Goal: Task Accomplishment & Management: Manage account settings

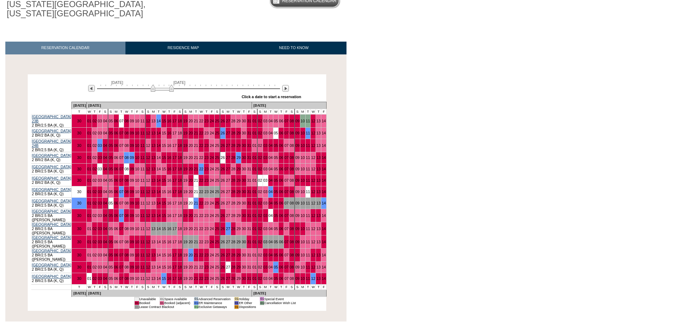
scroll to position [71, 0]
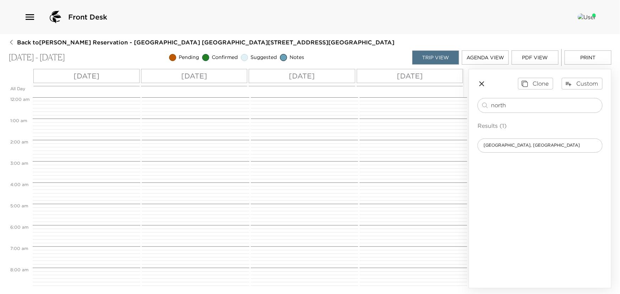
scroll to position [171, 0]
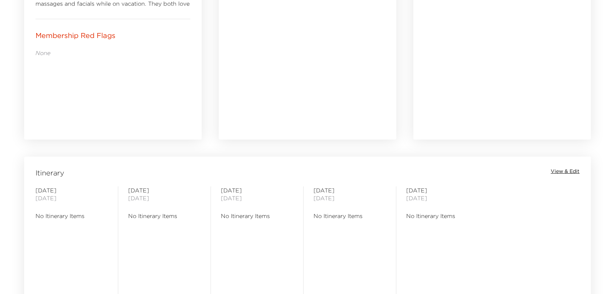
scroll to position [452, 0]
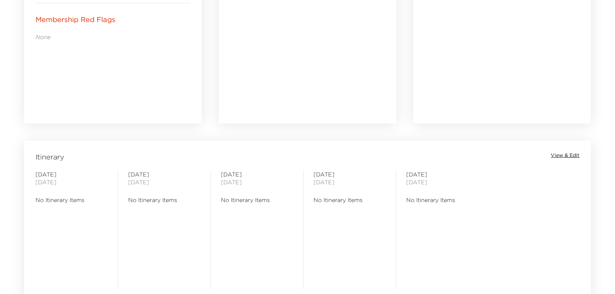
click at [567, 155] on span "View & Edit" at bounding box center [565, 155] width 29 height 7
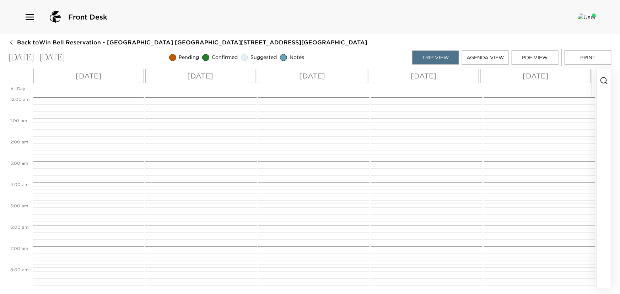
scroll to position [171, 0]
click at [605, 82] on circle "button" at bounding box center [604, 80] width 6 height 6
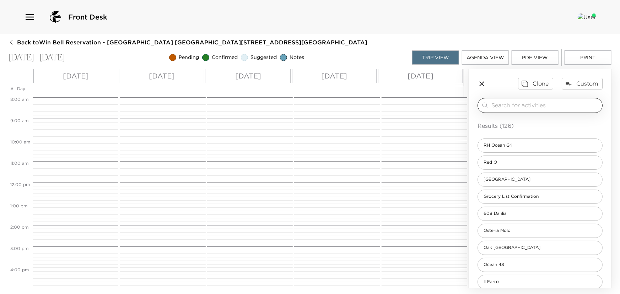
click at [500, 104] on input "search" at bounding box center [545, 105] width 108 height 8
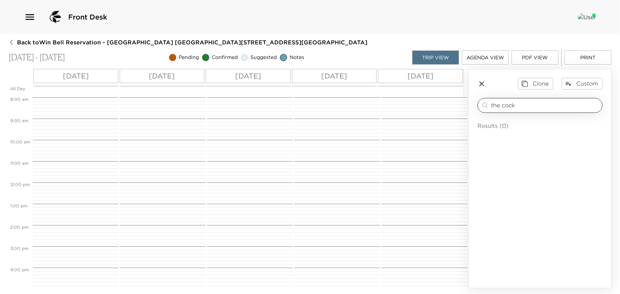
click at [506, 107] on input "the cock" at bounding box center [545, 105] width 108 height 8
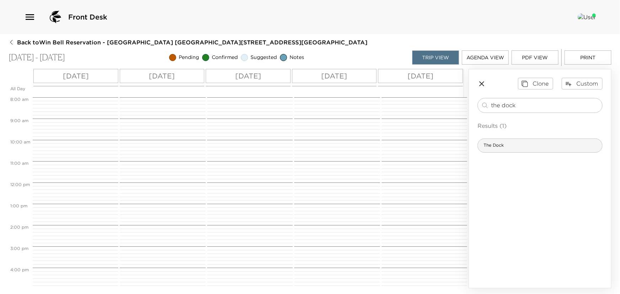
type input "the dock"
click at [496, 144] on span "The Dock" at bounding box center [494, 145] width 32 height 6
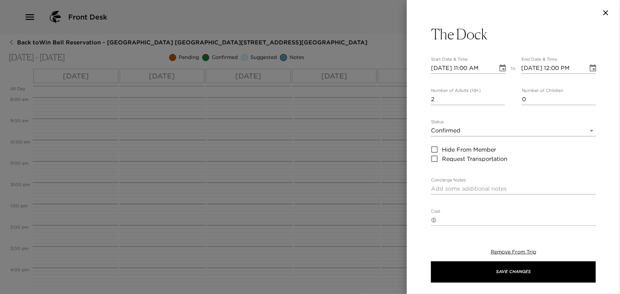
click at [499, 96] on input "2" at bounding box center [468, 99] width 74 height 11
click at [499, 96] on input "3" at bounding box center [468, 99] width 74 height 11
type input "4"
click at [499, 96] on input "4" at bounding box center [468, 99] width 74 height 11
click at [502, 68] on icon "Choose date, selected date is Oct 15, 2025" at bounding box center [502, 68] width 9 height 9
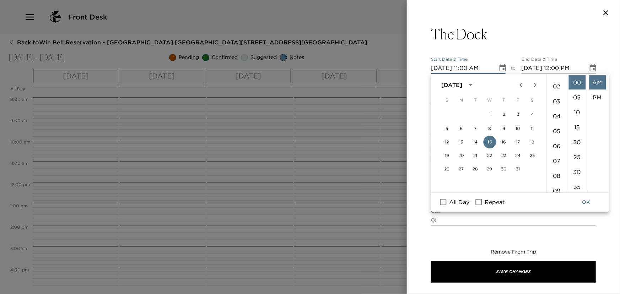
scroll to position [2, 0]
click at [555, 157] on li "05" at bounding box center [556, 154] width 17 height 14
click at [576, 169] on li "30" at bounding box center [576, 172] width 17 height 14
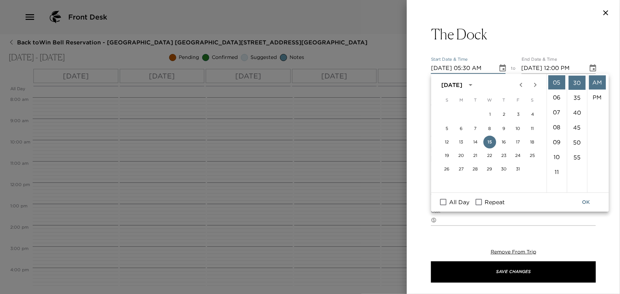
click at [586, 200] on button "OK" at bounding box center [586, 202] width 23 height 13
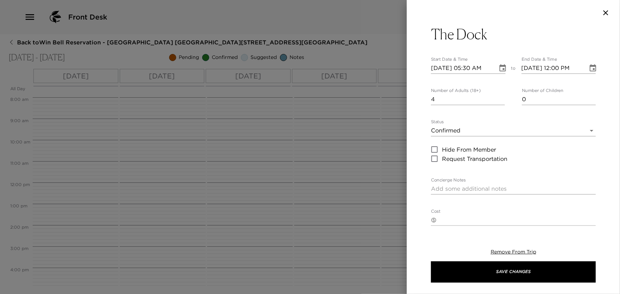
click at [501, 67] on icon "Choose date, selected date is Oct 15, 2025" at bounding box center [502, 68] width 9 height 9
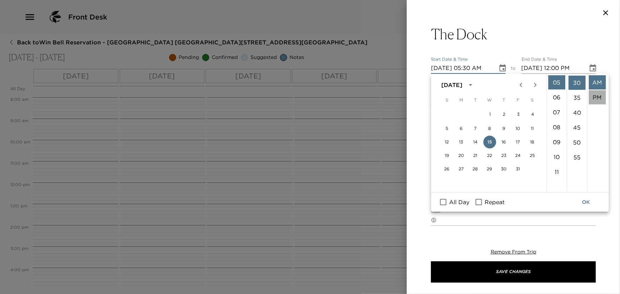
click at [597, 94] on li "PM" at bounding box center [597, 97] width 17 height 14
type input "10/15/2025 05:30 PM"
type input "10/15/2025 06:30 PM"
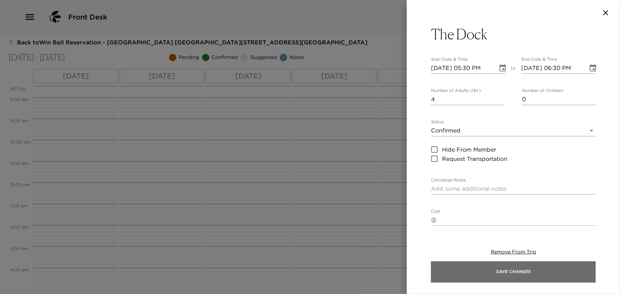
click at [494, 273] on button "Save Changes" at bounding box center [513, 271] width 165 height 21
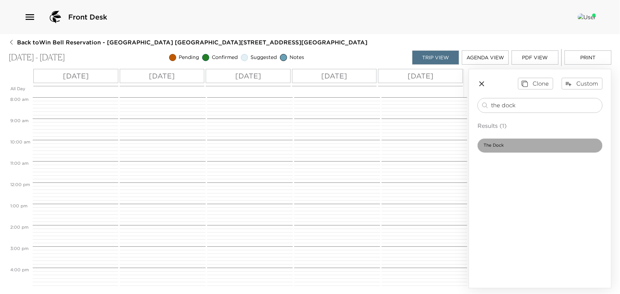
click at [502, 146] on span "The Dock" at bounding box center [494, 145] width 32 height 6
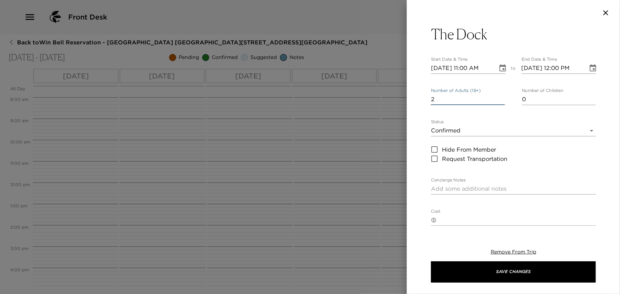
click at [499, 98] on input "2" at bounding box center [468, 99] width 74 height 11
click at [499, 98] on input "3" at bounding box center [468, 99] width 74 height 11
type input "4"
click at [499, 98] on input "4" at bounding box center [468, 99] width 74 height 11
click at [499, 69] on icon "Choose date, selected date is Oct 15, 2025" at bounding box center [502, 68] width 9 height 9
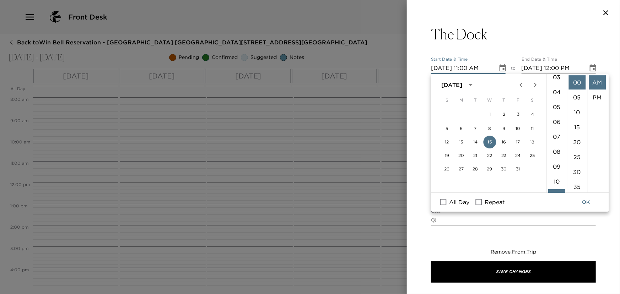
scroll to position [35, 0]
click at [556, 120] on li "05" at bounding box center [556, 122] width 17 height 14
click at [577, 170] on li "30" at bounding box center [576, 172] width 17 height 14
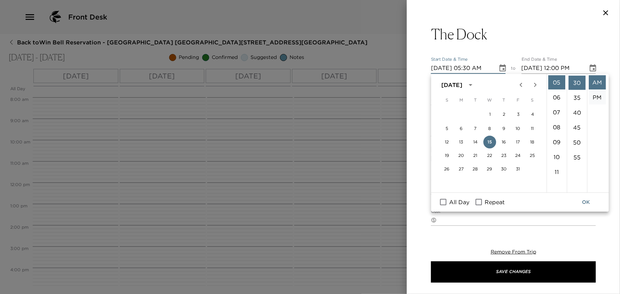
click at [594, 98] on li "PM" at bounding box center [597, 97] width 17 height 14
type input "10/15/2025 05:30 PM"
type input "10/15/2025 06:30 PM"
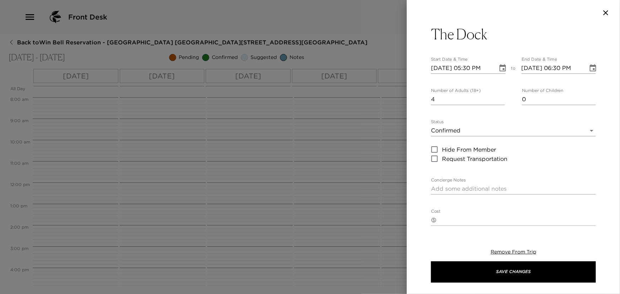
scroll to position [15, 0]
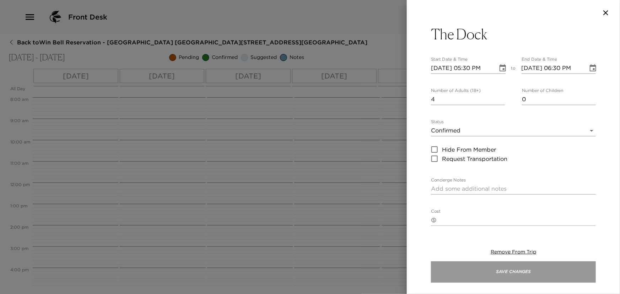
click at [507, 269] on button "Save Changes" at bounding box center [513, 271] width 165 height 21
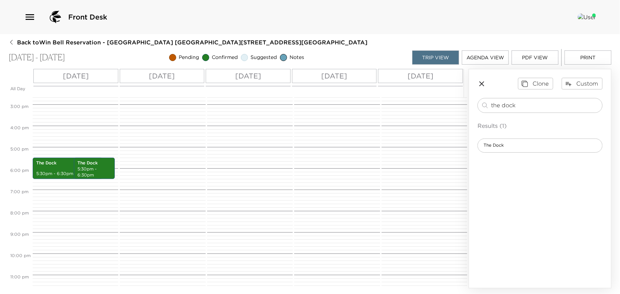
scroll to position [321, 0]
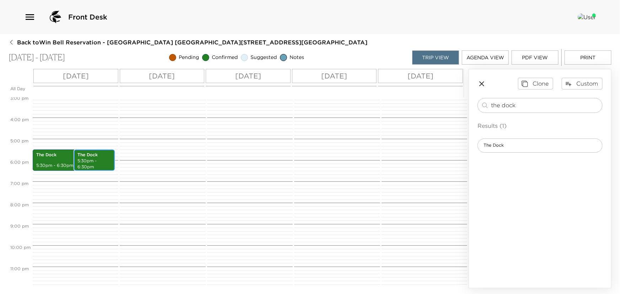
click at [92, 164] on p "5:30pm - 6:30pm" at bounding box center [94, 164] width 34 height 12
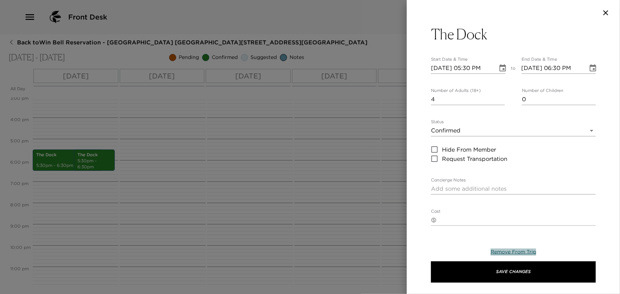
click at [497, 253] on span "Remove From Trip" at bounding box center [513, 252] width 45 height 6
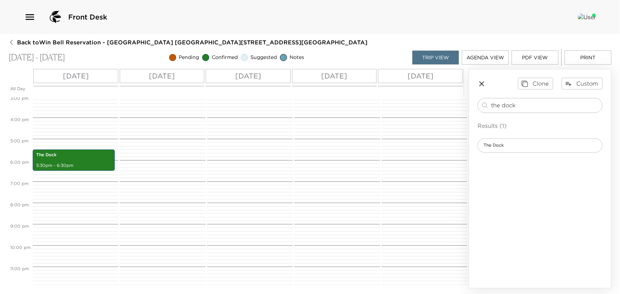
drag, startPoint x: 521, startPoint y: 104, endPoint x: 87, endPoint y: 80, distance: 434.4
click at [103, 83] on div "All Day Wed 10/15 Thu 10/16 Fri 10/17 Sat 10/18 Sun 10/19 12:00 AM 1:00 AM 2:00…" at bounding box center [310, 179] width 603 height 220
type input "b"
type input "nobu newport"
click at [513, 147] on span "Nobu Newport Beach" at bounding box center [513, 145] width 71 height 6
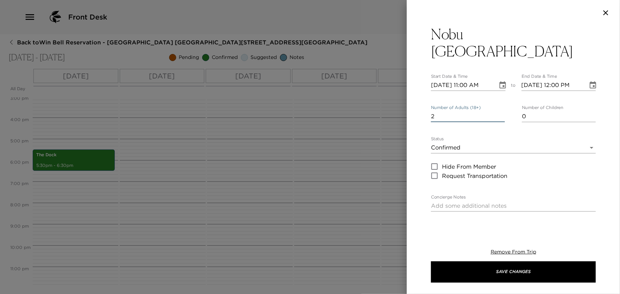
click at [501, 111] on input "2" at bounding box center [468, 116] width 74 height 11
click at [498, 111] on input "3" at bounding box center [468, 116] width 74 height 11
type input "4"
click at [498, 111] on input "4" at bounding box center [468, 116] width 74 height 11
drag, startPoint x: 501, startPoint y: 68, endPoint x: 496, endPoint y: 66, distance: 5.4
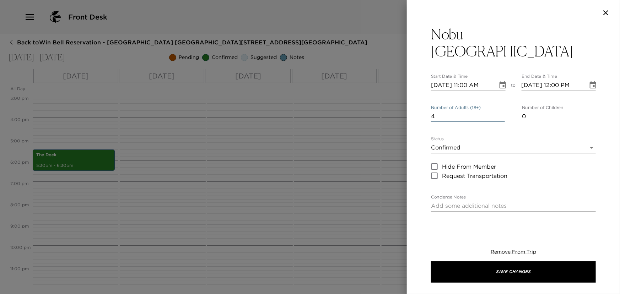
click at [499, 81] on icon "Choose date, selected date is Oct 15, 2025" at bounding box center [502, 85] width 9 height 9
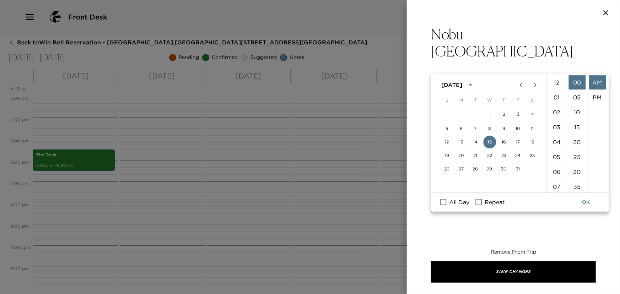
scroll to position [164, 0]
click at [501, 142] on button "16" at bounding box center [503, 142] width 13 height 13
type input "10/16/2025 11:00 AM"
type input "10/16/2025 12:00 PM"
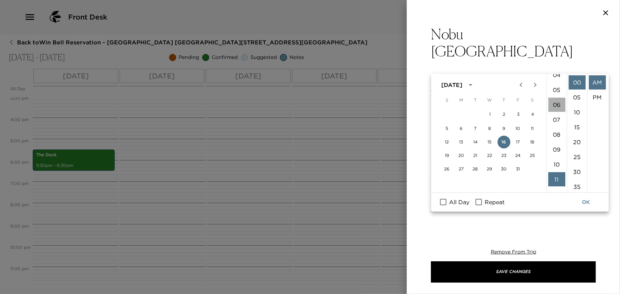
click at [554, 101] on li "06" at bounding box center [556, 105] width 17 height 14
click at [594, 93] on li "PM" at bounding box center [597, 97] width 17 height 14
type input "10/16/2025 06:00 PM"
type input "10/16/2025 07:00 PM"
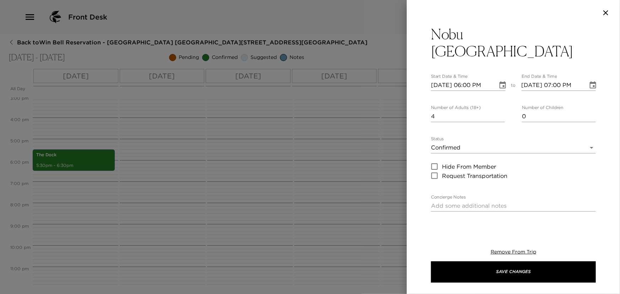
scroll to position [15, 0]
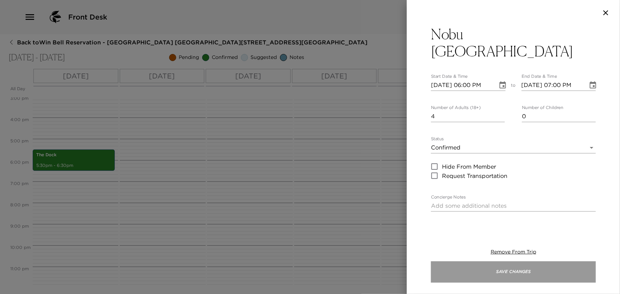
click at [509, 270] on button "Save Changes" at bounding box center [513, 271] width 165 height 21
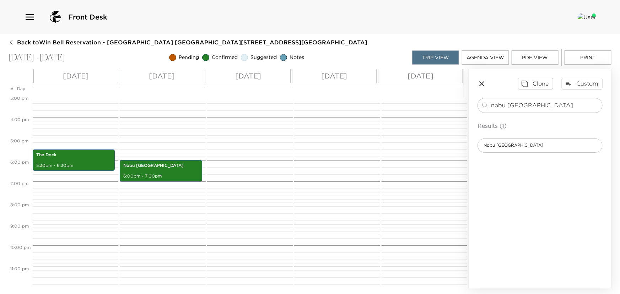
drag, startPoint x: 548, startPoint y: 103, endPoint x: 4, endPoint y: 58, distance: 546.8
click at [78, 79] on div "All Day Wed 10/15 Thu 10/16 Fri 10/17 Sat 10/18 Sun 10/19 12:00 AM 1:00 AM 2:00…" at bounding box center [310, 179] width 603 height 220
type input "mastro"
click at [497, 147] on span "Mastro's Ocean Club" at bounding box center [515, 145] width 75 height 6
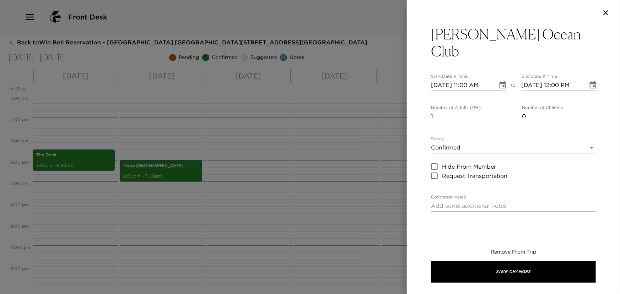
click at [498, 81] on icon "Choose date, selected date is Oct 15, 2025" at bounding box center [502, 85] width 9 height 9
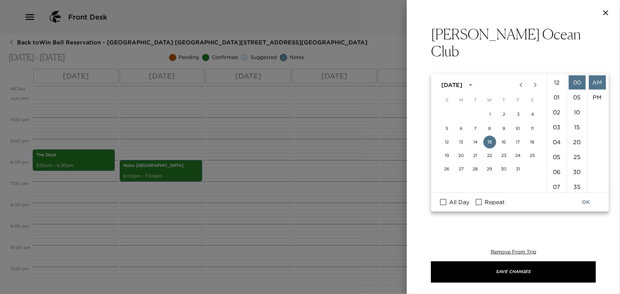
scroll to position [164, 0]
click at [514, 142] on button "17" at bounding box center [518, 142] width 13 height 13
type input "10/17/2025 11:00 AM"
type input "10/17/2025 12:00 PM"
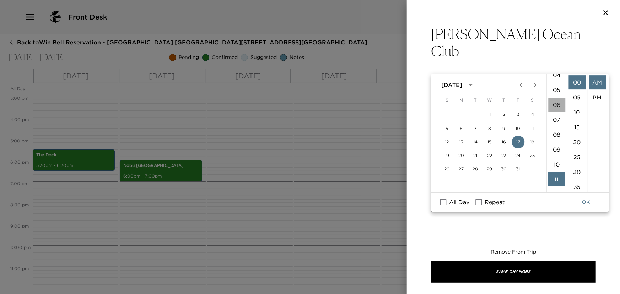
click at [555, 106] on li "06" at bounding box center [556, 105] width 17 height 14
click at [590, 96] on li "PM" at bounding box center [597, 97] width 17 height 14
type input "10/17/2025 06:00 PM"
type input "10/17/2025 07:00 PM"
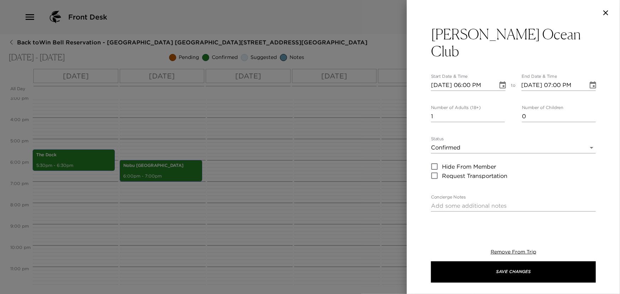
scroll to position [15, 0]
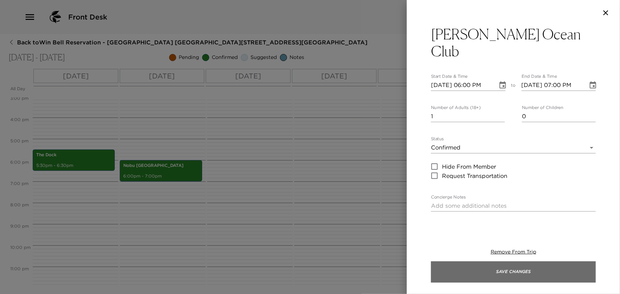
click at [472, 273] on button "Save Changes" at bounding box center [513, 271] width 165 height 21
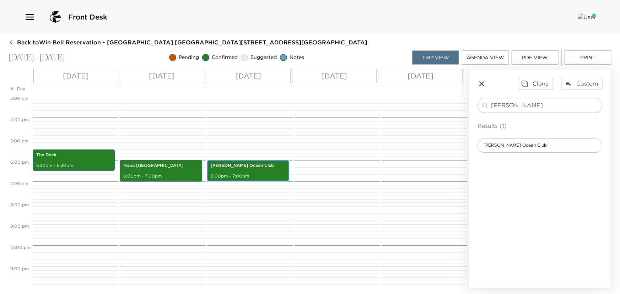
click at [258, 171] on div "Mastro's Ocean Club 6:00pm - 7:00pm" at bounding box center [248, 170] width 78 height 19
click at [257, 170] on div "Mastro's Ocean Club 6:00pm - 7:00pm" at bounding box center [248, 170] width 78 height 19
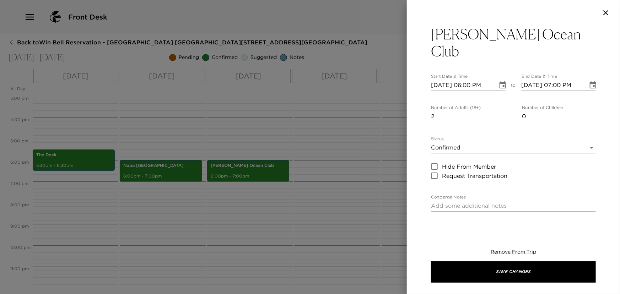
click at [499, 111] on input "2" at bounding box center [468, 116] width 74 height 11
click at [499, 111] on input "3" at bounding box center [468, 116] width 74 height 11
type input "4"
click at [499, 111] on input "4" at bounding box center [468, 116] width 74 height 11
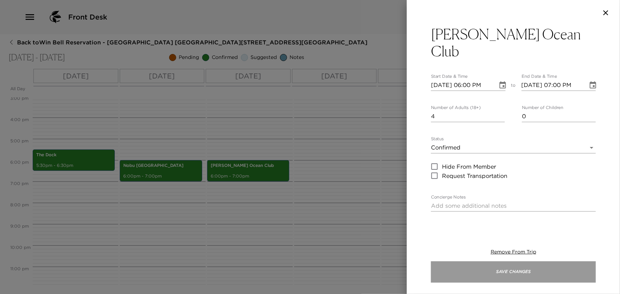
click at [512, 274] on button "Save Changes" at bounding box center [513, 271] width 165 height 21
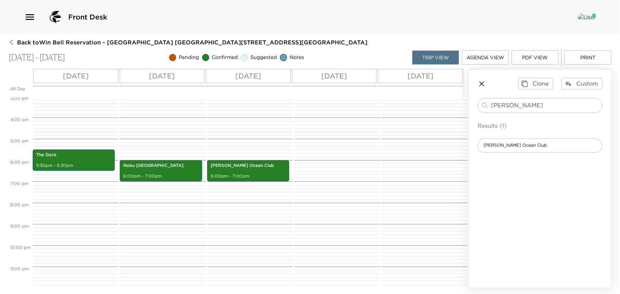
drag, startPoint x: 512, startPoint y: 104, endPoint x: -43, endPoint y: 90, distance: 555.0
click at [0, 90] on html "Front Desk Back to Win Bell Reservation - Pelican Hill Villa 709 Newport Beach,…" at bounding box center [310, 147] width 620 height 294
type input "splashes"
click at [497, 143] on span "Splashes" at bounding box center [493, 145] width 30 height 6
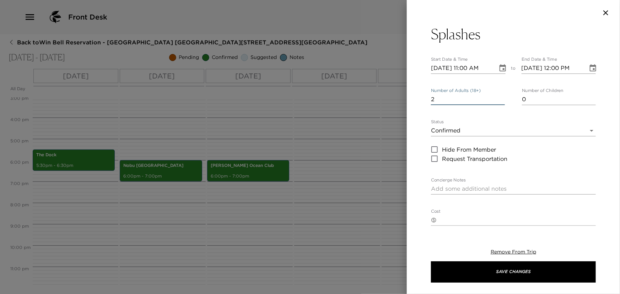
click at [501, 96] on input "2" at bounding box center [468, 99] width 74 height 11
click at [498, 96] on input "3" at bounding box center [468, 99] width 74 height 11
type input "4"
click at [498, 96] on input "4" at bounding box center [468, 99] width 74 height 11
click at [501, 67] on icon "Choose date, selected date is Oct 15, 2025" at bounding box center [502, 68] width 9 height 9
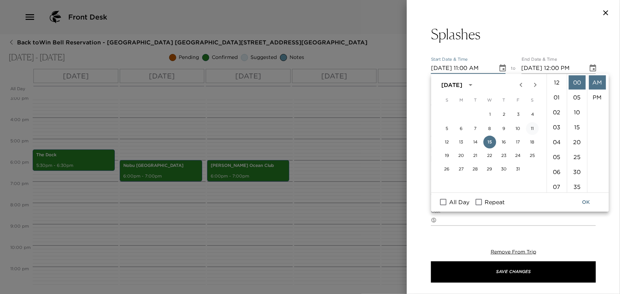
scroll to position [164, 0]
click at [533, 140] on button "18" at bounding box center [532, 142] width 13 height 13
type input "10/18/2025 11:00 AM"
type input "10/18/2025 12:00 PM"
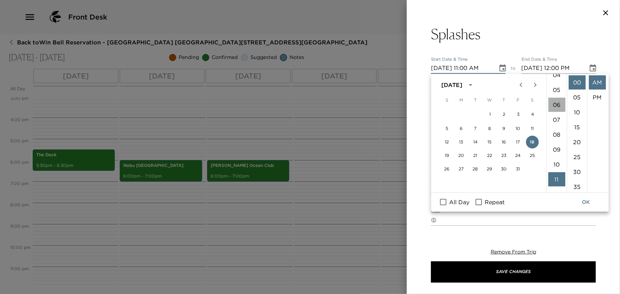
click at [553, 105] on li "06" at bounding box center [556, 105] width 17 height 14
click at [591, 96] on li "PM" at bounding box center [597, 97] width 17 height 14
type input "10/18/2025 06:00 PM"
type input "10/18/2025 07:00 PM"
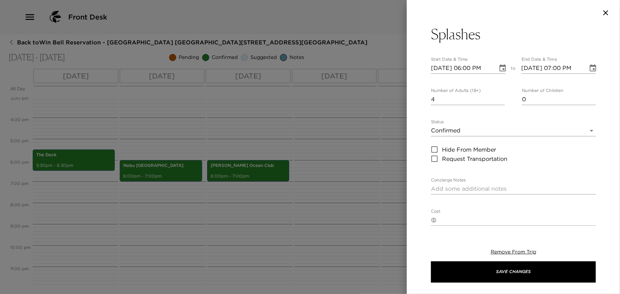
scroll to position [15, 0]
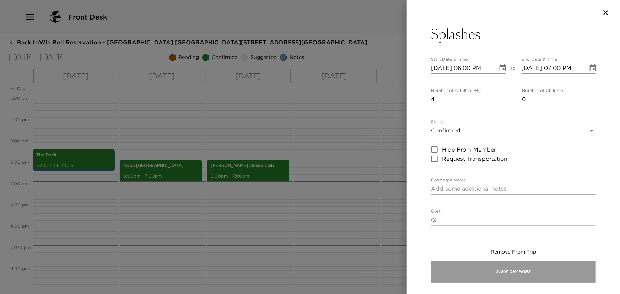
click at [526, 270] on button "Save Changes" at bounding box center [513, 271] width 165 height 21
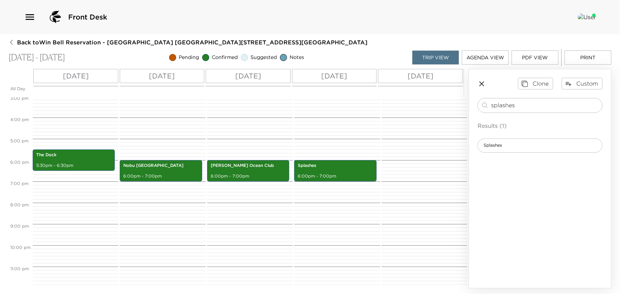
drag, startPoint x: 525, startPoint y: 107, endPoint x: 51, endPoint y: 72, distance: 474.8
click at [193, 90] on div "All Day Wed 10/15 Thu 10/16 Fri 10/17 Sat 10/18 Sun 10/19 12:00 AM 1:00 AM 2:00…" at bounding box center [310, 179] width 603 height 220
type input "m"
type input "north"
click at [532, 144] on span "[GEOGRAPHIC_DATA], [GEOGRAPHIC_DATA]" at bounding box center [532, 145] width 108 height 6
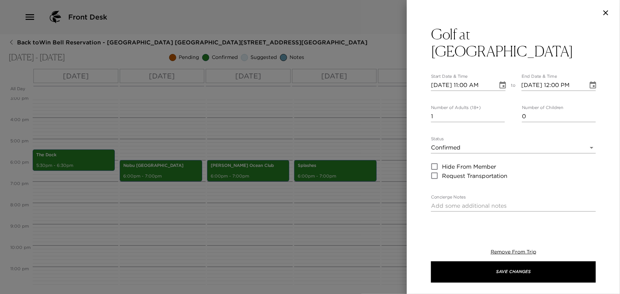
type input "2"
type input "Cancellations can be made without penalty, up to 48 hours in advance.Cancellati…"
type input "2"
click at [499, 114] on input "2" at bounding box center [468, 116] width 74 height 11
type input "Cancellations can be made without penalty, up to 48 hours in advance.Cancellati…"
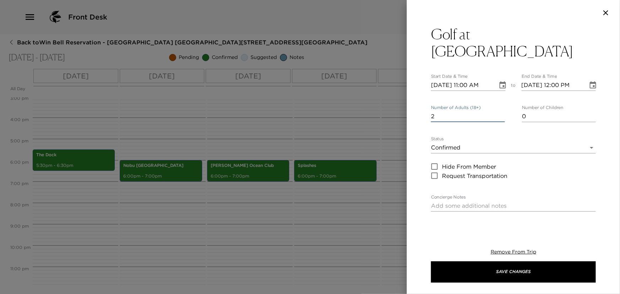
click at [501, 85] on icon "Choose date, selected date is Oct 15, 2025" at bounding box center [502, 84] width 6 height 7
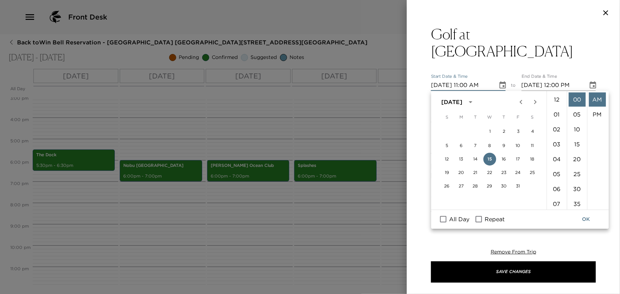
scroll to position [164, 0]
click at [519, 160] on button "17" at bounding box center [518, 159] width 13 height 13
type input "10/17/2025 11:00 AM"
type input "10/17/2025 12:00 PM"
type input "Cancellations can be made without penalty, up to 48 hours in advance.Cancellati…"
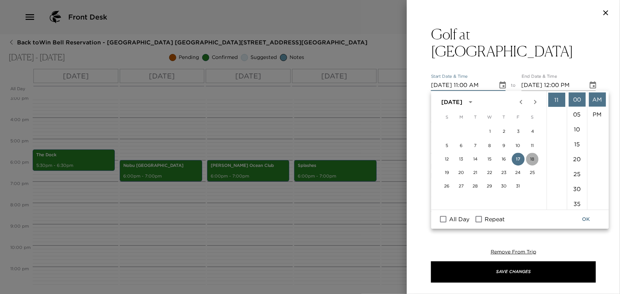
click at [536, 160] on button "18" at bounding box center [532, 159] width 13 height 13
type input "10/18/2025 11:00 AM"
type input "10/18/2025 12:00 PM"
type input "Cancellations can be made without penalty, up to 48 hours in advance.Cancellati…"
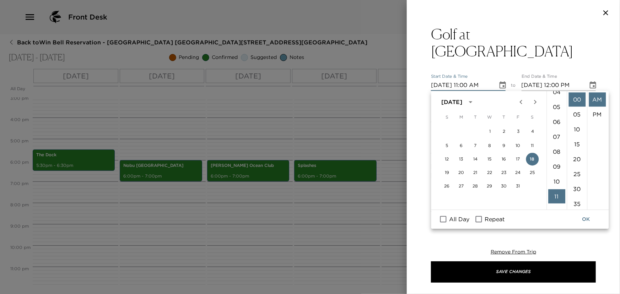
drag, startPoint x: 553, startPoint y: 179, endPoint x: 565, endPoint y: 180, distance: 11.5
click at [554, 180] on li "10" at bounding box center [556, 181] width 17 height 14
type input "10/18/2025 10:00 AM"
type input "Cancellations can be made without penalty, up to 48 hours in advance.Cancellati…"
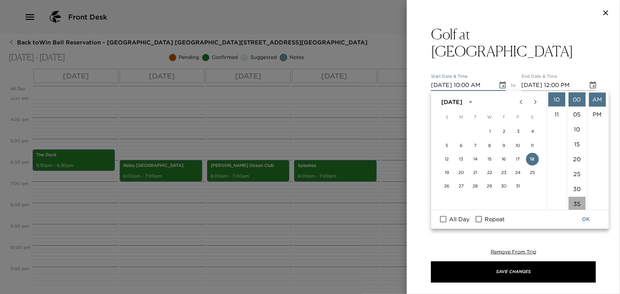
click at [577, 201] on li "35" at bounding box center [576, 204] width 17 height 14
type input "10/18/2025 10:35 AM"
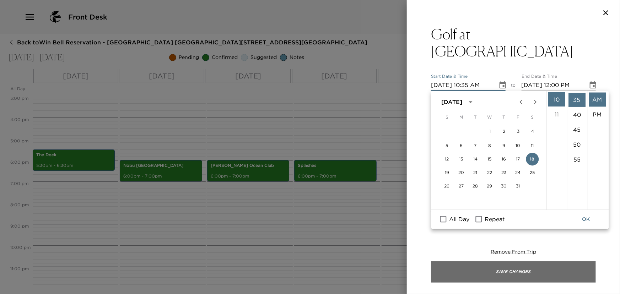
click at [529, 277] on button "Save Changes" at bounding box center [513, 271] width 165 height 21
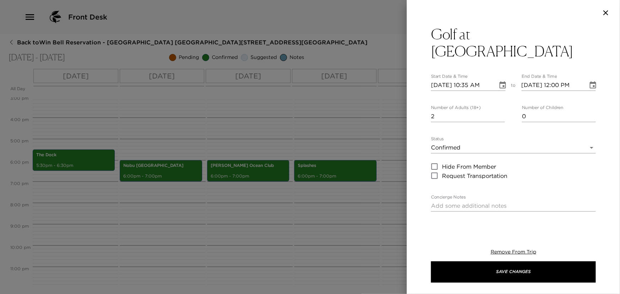
type input "Cancellations can be made without penalty, up to 48 hours in advance.Cancellati…"
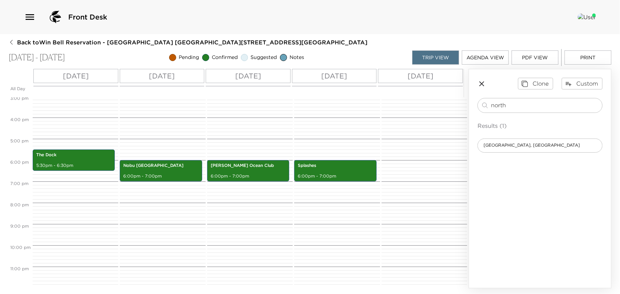
drag, startPoint x: 519, startPoint y: 101, endPoint x: 358, endPoint y: 106, distance: 161.0
click at [358, 106] on div "All Day Wed 10/15 Thu 10/16 Fri 10/17 Sat 10/18 Sun 10/19 12:00 AM 1:00 AM 2:00…" at bounding box center [310, 179] width 603 height 220
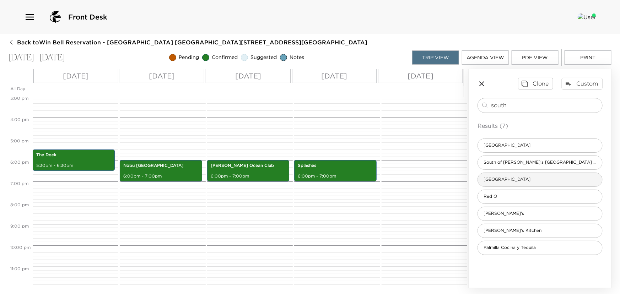
type input "south"
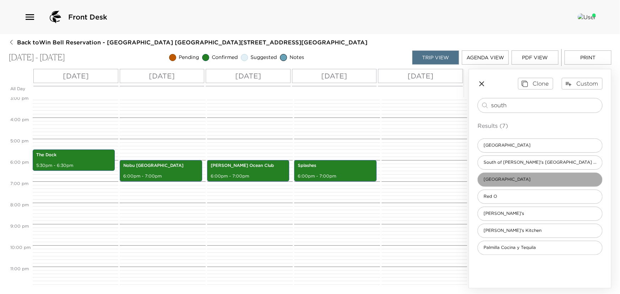
click at [518, 178] on span "Pelican Hill Golf Club South Course" at bounding box center [507, 180] width 58 height 6
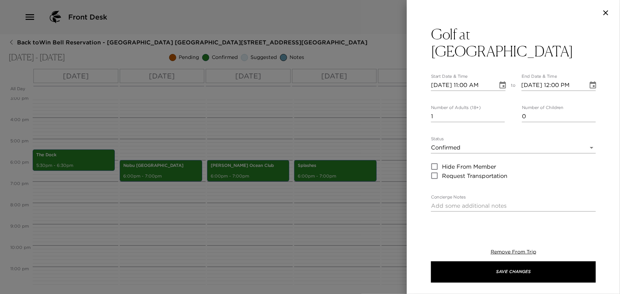
click at [498, 84] on icon "Choose date, selected date is Oct 15, 2025" at bounding box center [502, 85] width 9 height 9
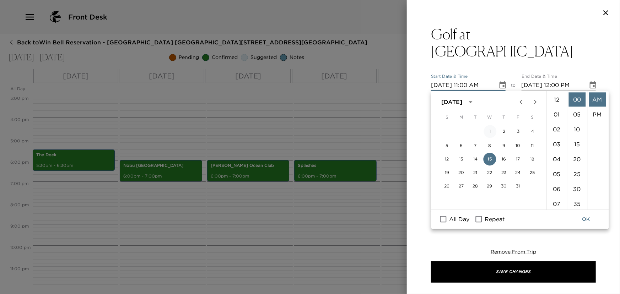
scroll to position [164, 0]
click at [515, 159] on button "17" at bounding box center [518, 159] width 13 height 13
type input "10/17/2025 11:00 AM"
type input "10/17/2025 12:00 PM"
type input "Cancellations can be made without penalty, up to 48 hours in advance.Cancellati…"
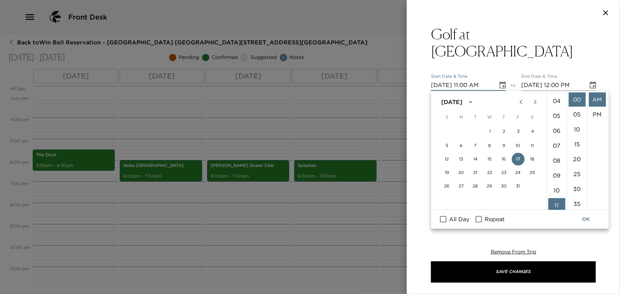
scroll to position [0, 0]
click at [557, 101] on li "12" at bounding box center [556, 99] width 17 height 14
type input "10/17/2025 12:00 AM"
type input "Cancellations can be made without penalty, up to 48 hours in advance.Cancellati…"
click at [596, 115] on li "PM" at bounding box center [597, 114] width 17 height 14
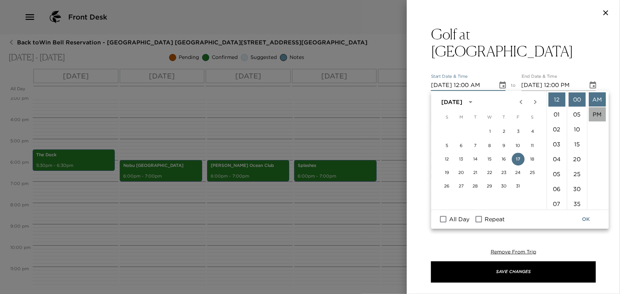
type input "10/17/2025 12:00 PM"
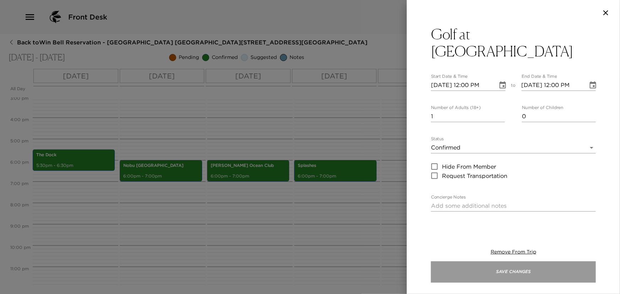
click at [494, 272] on button "Save Changes" at bounding box center [513, 271] width 165 height 21
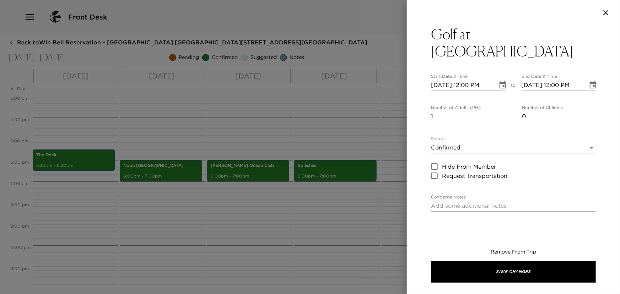
type input "Cancellations can be made without penalty, up to 48 hours in advance.Cancellati…"
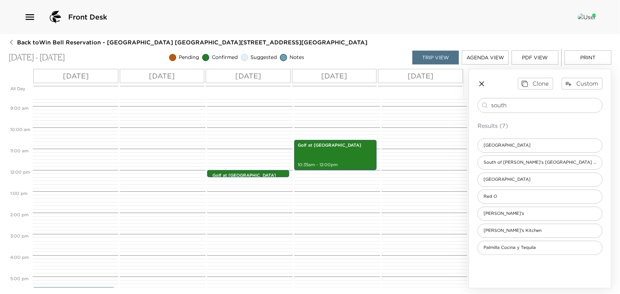
scroll to position [192, 0]
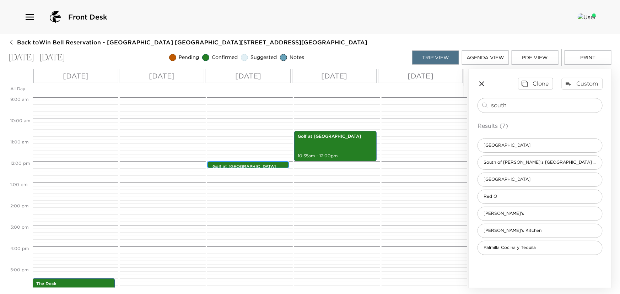
click at [240, 167] on p "Golf at Pelican Hill Golf Club South" at bounding box center [249, 167] width 75 height 6
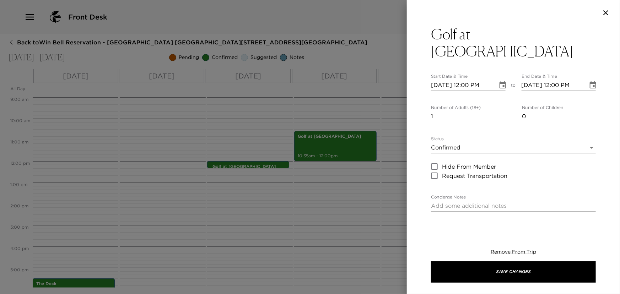
type input "2"
type input "Cancellations can be made without penalty, up to 48 hours in advance.Cancellati…"
type input "2"
click at [500, 115] on input "2" at bounding box center [468, 116] width 74 height 11
type input "Cancellations can be made without penalty, up to 48 hours in advance.Cancellati…"
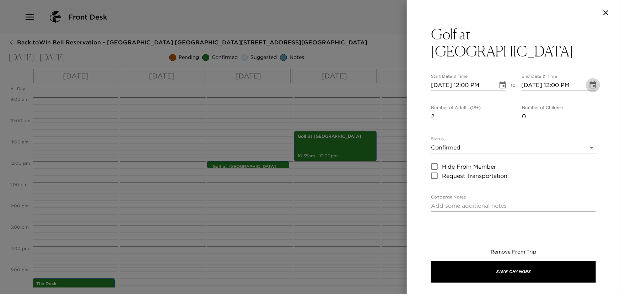
click at [591, 81] on icon "Choose date, selected date is Oct 17, 2025" at bounding box center [593, 85] width 9 height 9
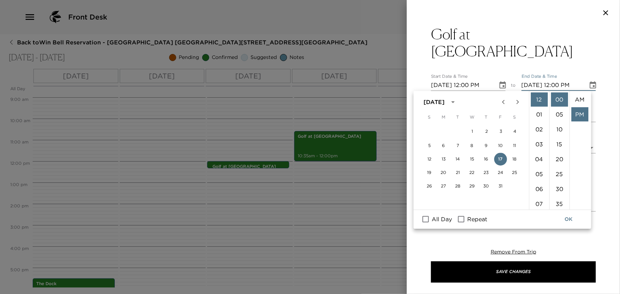
scroll to position [15, 0]
click at [539, 140] on li "03" at bounding box center [539, 144] width 17 height 14
type input "10/17/2025 03:00 PM"
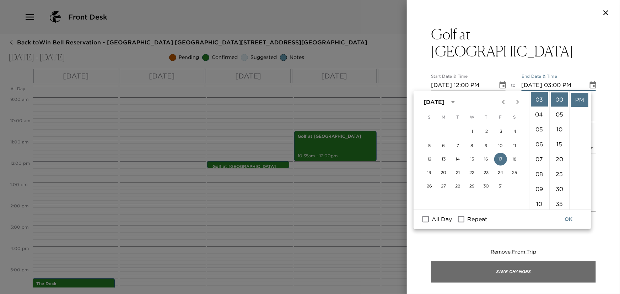
click at [508, 271] on button "Save Changes" at bounding box center [513, 271] width 165 height 21
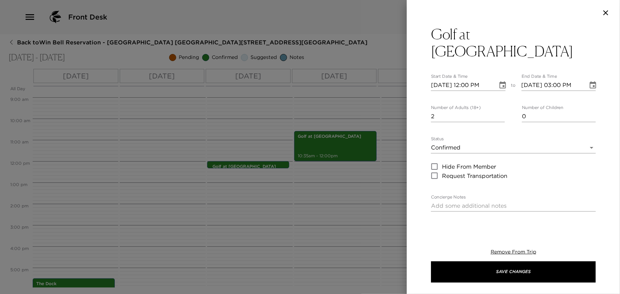
type input "Cancellations can be made without penalty, up to 48 hours in advance.Cancellati…"
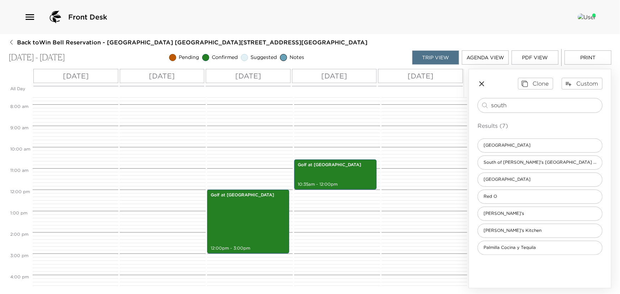
scroll to position [160, 0]
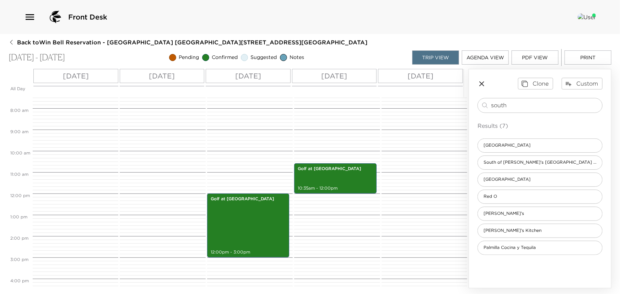
drag, startPoint x: 528, startPoint y: 106, endPoint x: 174, endPoint y: 108, distance: 354.5
click at [341, 108] on div "All Day Wed 10/15 Thu 10/16 Fri 10/17 Sat 10/18 Sun 10/19 12:00 AM 1:00 AM 2:00…" at bounding box center [310, 179] width 603 height 220
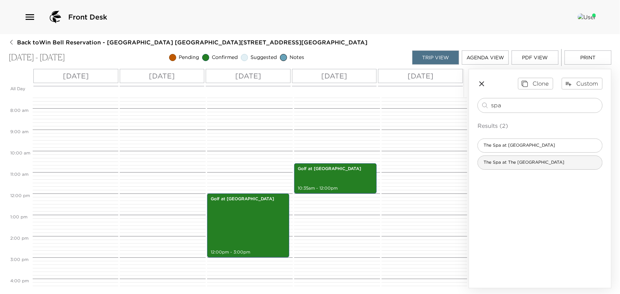
type input "spa"
click at [494, 160] on span "The Spa at The Resort At Pelican Hill" at bounding box center [524, 163] width 92 height 6
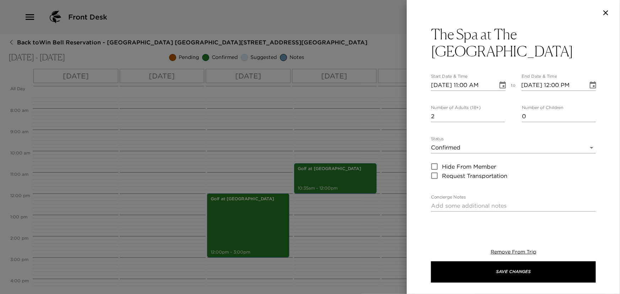
type input "2"
click at [499, 114] on input "2" at bounding box center [468, 116] width 74 height 11
click at [499, 86] on icon "Choose date, selected date is Oct 15, 2025" at bounding box center [502, 84] width 6 height 7
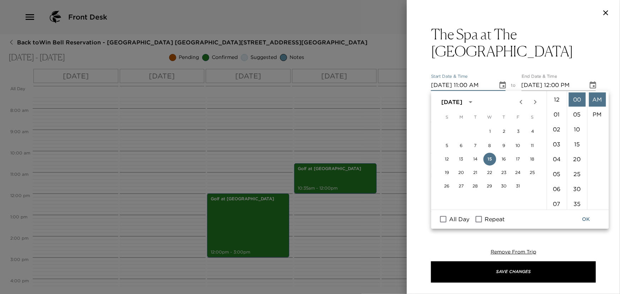
scroll to position [164, 0]
click at [504, 158] on button "16" at bounding box center [503, 159] width 13 height 13
type input "10/16/2025 11:00 AM"
type input "10/16/2025 12:00 PM"
drag, startPoint x: 573, startPoint y: 143, endPoint x: 550, endPoint y: 202, distance: 63.6
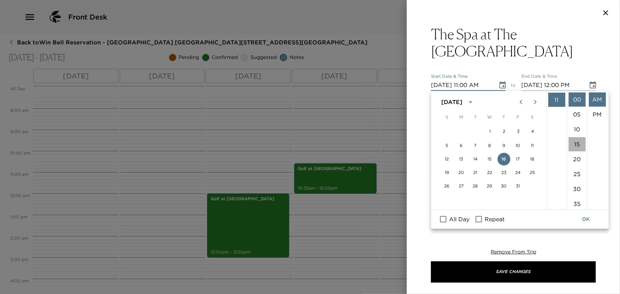
click at [573, 148] on li "15" at bounding box center [576, 144] width 17 height 14
type input "10/16/2025 11:15 AM"
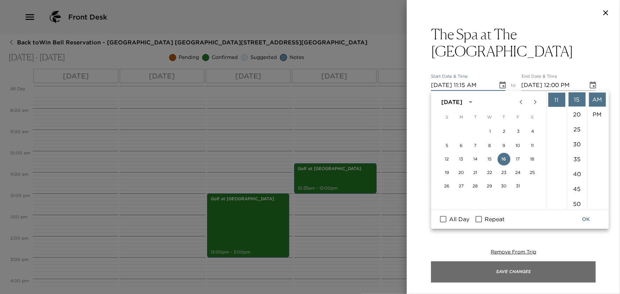
click at [510, 276] on button "Save Changes" at bounding box center [513, 271] width 165 height 21
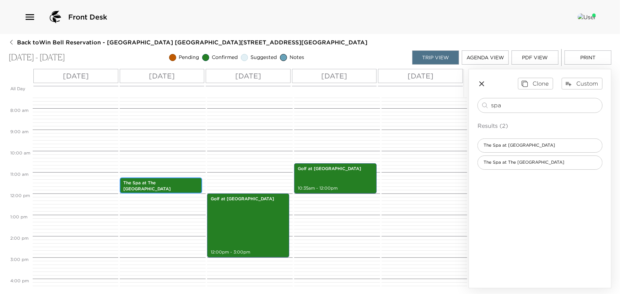
click at [185, 185] on p "The Spa at The Resort At Pelican Hill" at bounding box center [160, 186] width 75 height 12
click at [191, 188] on p "The Spa at The Resort At Pelican Hill" at bounding box center [160, 186] width 75 height 12
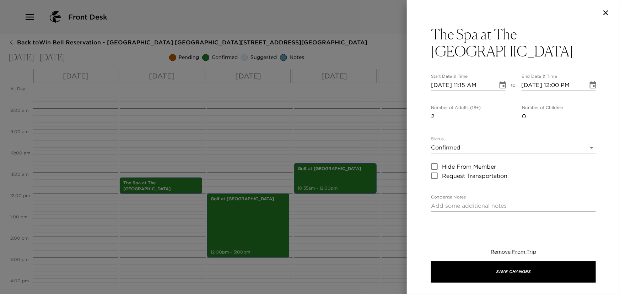
scroll to position [32, 0]
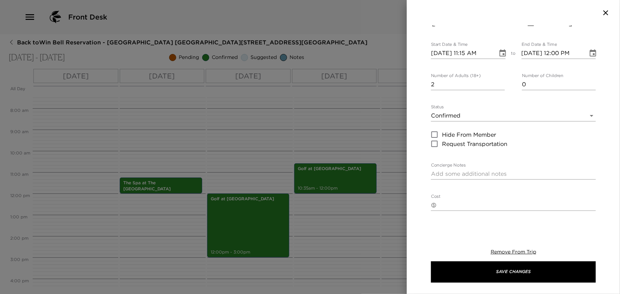
click at [483, 174] on textarea "Concierge Notes" at bounding box center [513, 174] width 165 height 8
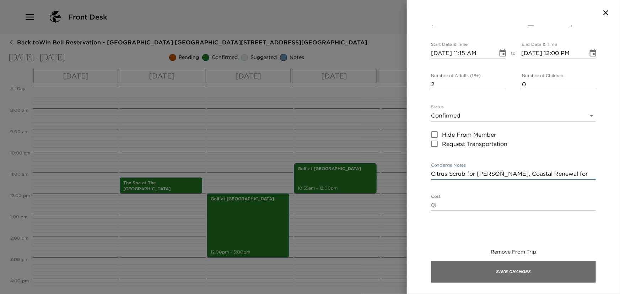
type textarea "Citrus Scrub for Donna, Coastal Renewal for Lynn"
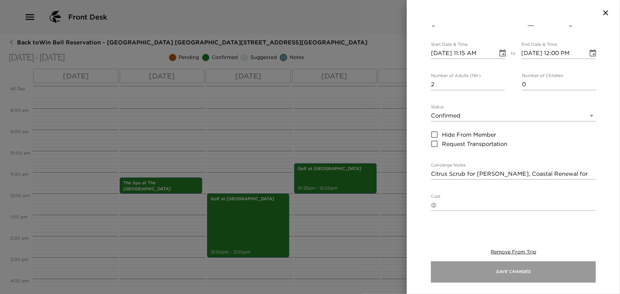
click at [525, 275] on button "Save Changes" at bounding box center [513, 271] width 165 height 21
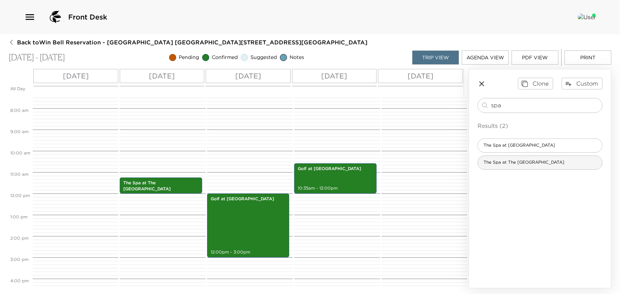
click at [517, 162] on span "The Spa at The Resort At Pelican Hill" at bounding box center [524, 163] width 92 height 6
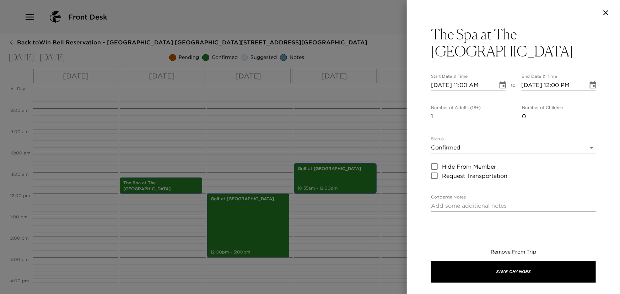
click at [503, 82] on icon "Choose date, selected date is Oct 15, 2025" at bounding box center [502, 84] width 6 height 7
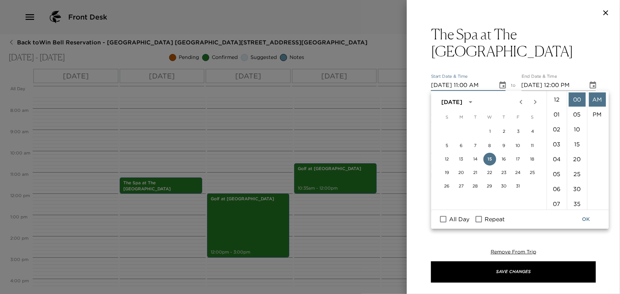
scroll to position [164, 0]
click at [517, 158] on button "17" at bounding box center [518, 159] width 13 height 13
type input "10/17/2025 11:00 AM"
type input "10/17/2025 12:00 PM"
click at [574, 142] on li "15" at bounding box center [576, 144] width 17 height 14
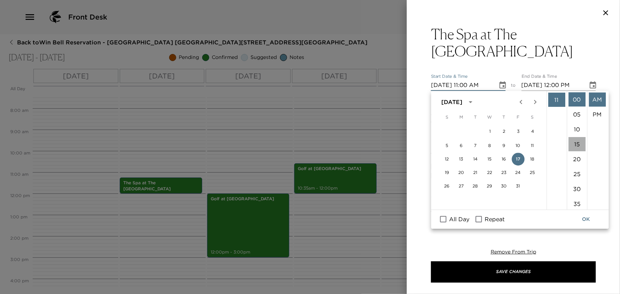
type input "10/17/2025 11:15 AM"
click at [582, 220] on button "OK" at bounding box center [586, 219] width 23 height 13
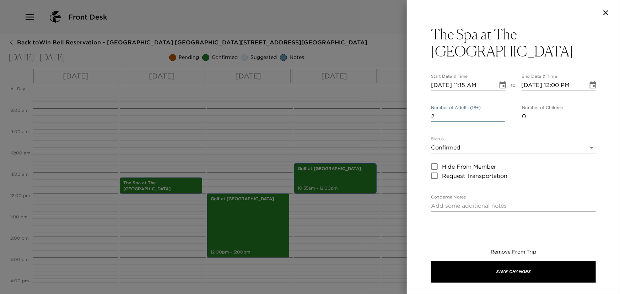
drag, startPoint x: 500, startPoint y: 114, endPoint x: 494, endPoint y: 156, distance: 42.7
type input "2"
click at [499, 116] on input "2" at bounding box center [468, 116] width 74 height 11
click at [479, 207] on textarea "Concierge Notes" at bounding box center [513, 206] width 165 height 8
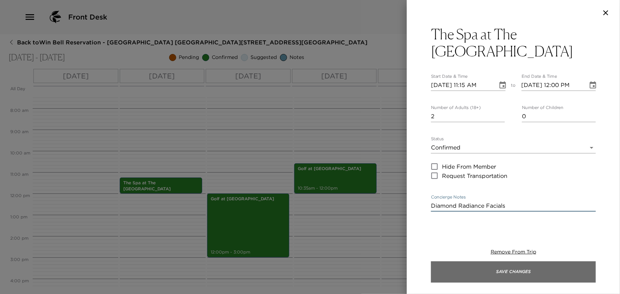
type textarea "Diamond Radiance Facials"
click at [512, 268] on button "Save Changes" at bounding box center [513, 271] width 165 height 21
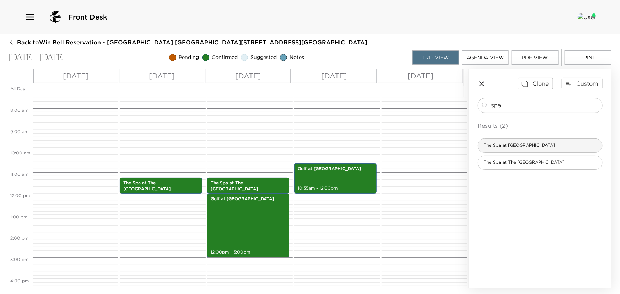
click at [496, 146] on span "The Spa at Montage Laguna Beach" at bounding box center [519, 145] width 83 height 6
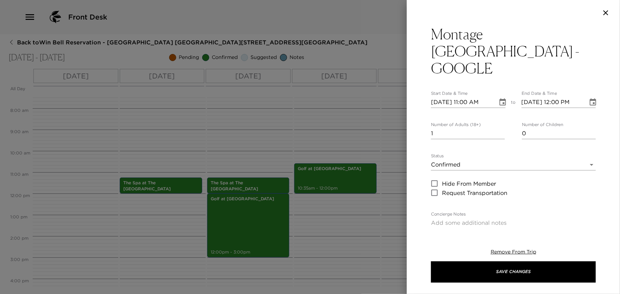
click at [604, 14] on icon "button" at bounding box center [605, 12] width 5 height 5
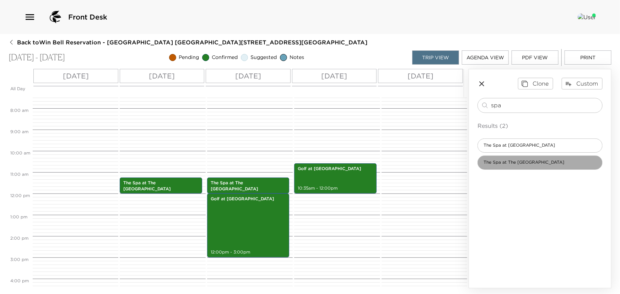
click at [491, 163] on span "The Spa at The Resort At Pelican Hill" at bounding box center [524, 163] width 92 height 6
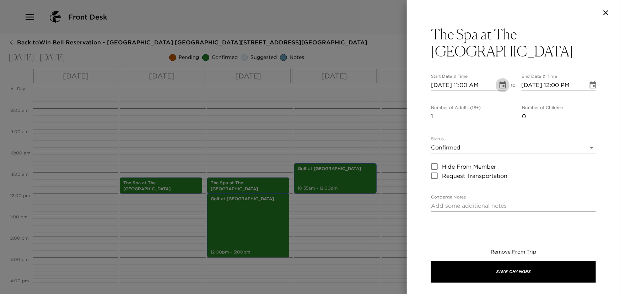
click at [499, 85] on icon "Choose date, selected date is Oct 15, 2025" at bounding box center [502, 85] width 9 height 9
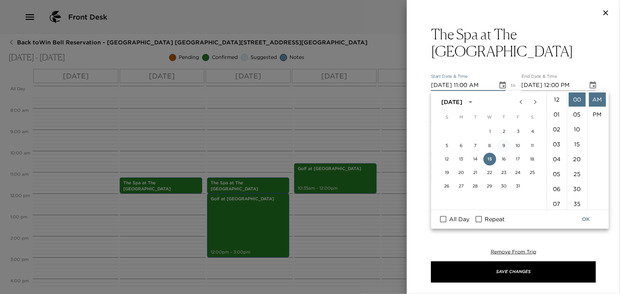
scroll to position [164, 0]
click at [531, 159] on button "18" at bounding box center [532, 159] width 13 height 13
type input "10/18/2025 11:00 AM"
type input "10/18/2025 12:00 PM"
click at [573, 145] on li "15" at bounding box center [576, 144] width 17 height 14
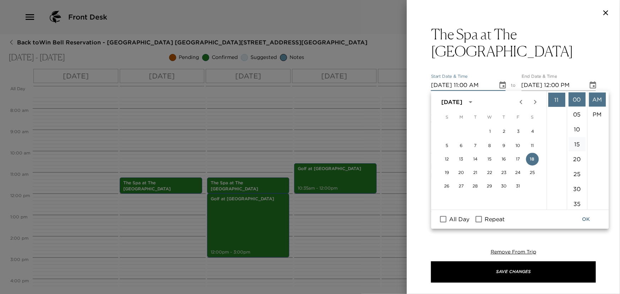
type input "10/18/2025 11:15 AM"
click at [583, 219] on button "OK" at bounding box center [586, 219] width 23 height 13
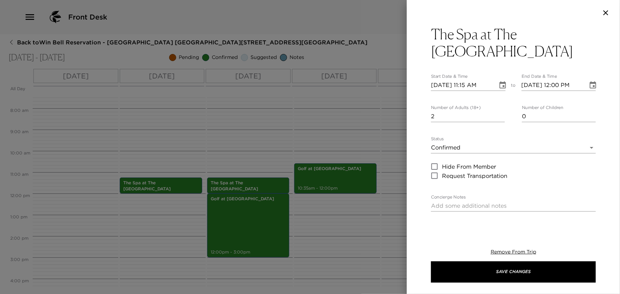
type input "2"
click at [498, 114] on input "2" at bounding box center [468, 116] width 74 height 11
click at [455, 209] on textarea "Concierge Notes" at bounding box center [513, 206] width 165 height 8
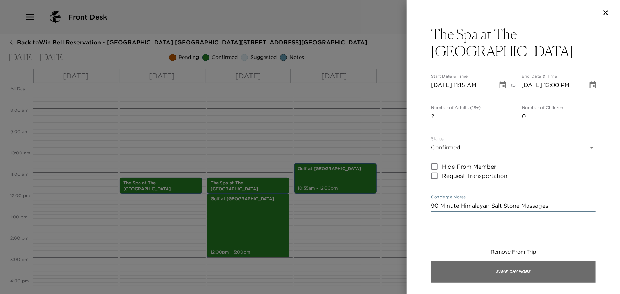
type textarea "90 Minute Himalayan Salt Stone Massages"
click at [494, 268] on button "Save Changes" at bounding box center [513, 271] width 165 height 21
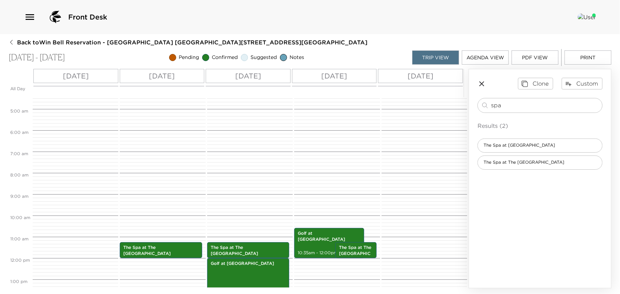
scroll to position [63, 0]
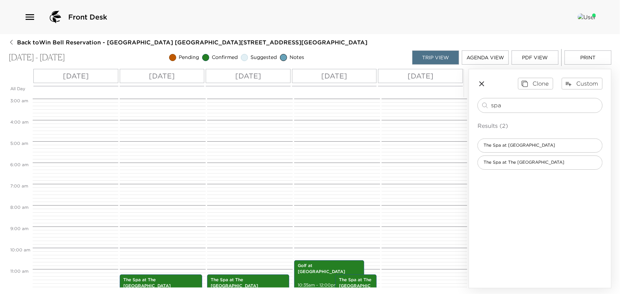
drag, startPoint x: 511, startPoint y: 103, endPoint x: 302, endPoint y: 103, distance: 209.2
click at [373, 103] on div "All Day Wed 10/15 Thu 10/16 Fri 10/17 Sat 10/18 Sun 10/19 12:00 AM 1:00 AM 2:00…" at bounding box center [310, 179] width 603 height 220
click at [522, 102] on input "spa" at bounding box center [545, 105] width 108 height 8
drag, startPoint x: 519, startPoint y: 107, endPoint x: 473, endPoint y: 107, distance: 45.5
click at [475, 107] on div "Clone Custom spa ​ Results (2) The Spa at Montage Laguna Beach The Spa at The R…" at bounding box center [540, 123] width 142 height 109
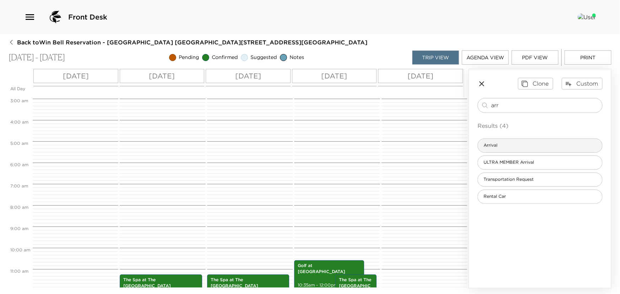
type input "arr"
click at [501, 144] on span "Arrival" at bounding box center [490, 145] width 25 height 6
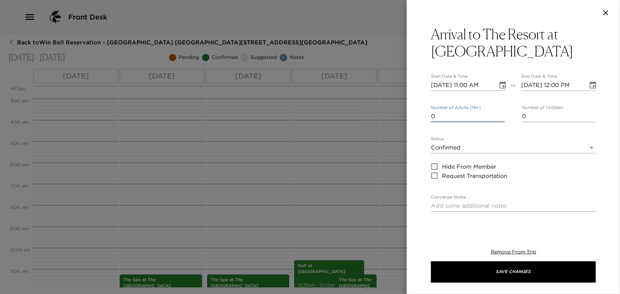
type input "0"
click at [499, 117] on input "0" at bounding box center [468, 116] width 74 height 11
click at [501, 81] on icon "Choose date, selected date is Oct 15, 2025" at bounding box center [502, 85] width 9 height 9
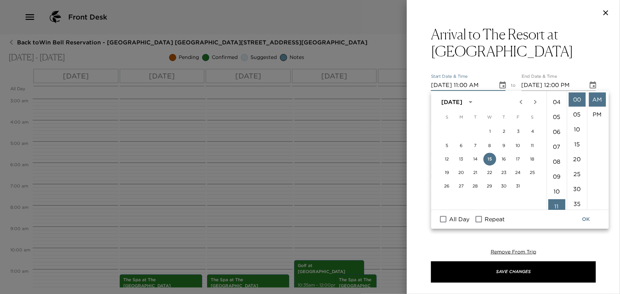
scroll to position [35, 0]
click at [556, 109] on li "03" at bounding box center [556, 109] width 17 height 14
click at [575, 168] on li "45" at bounding box center [576, 169] width 17 height 14
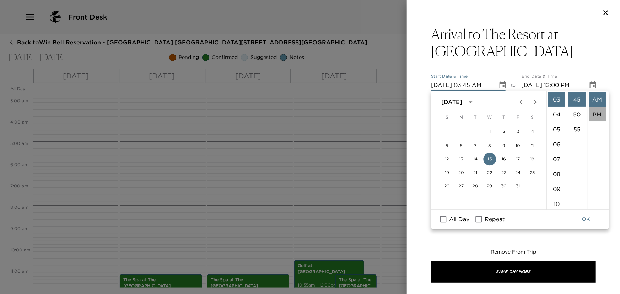
click at [596, 116] on li "PM" at bounding box center [597, 114] width 17 height 14
type input "10/15/2025 03:45 PM"
type input "10/15/2025 04:45 PM"
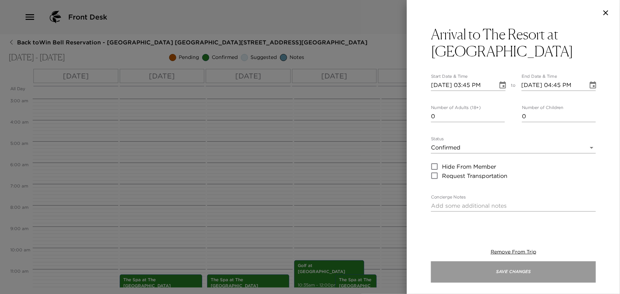
click at [499, 272] on button "Save Changes" at bounding box center [513, 271] width 165 height 21
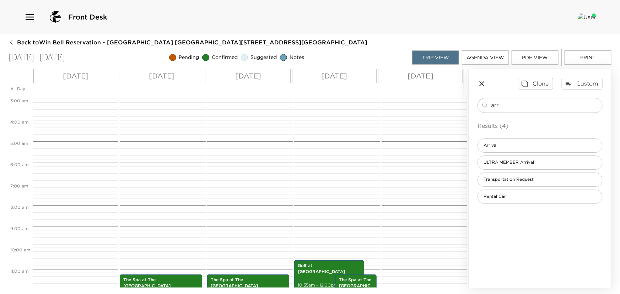
drag, startPoint x: 502, startPoint y: 108, endPoint x: 423, endPoint y: 96, distance: 80.0
click at [423, 96] on div "All Day Wed 10/15 Thu 10/16 Fri 10/17 Sat 10/18 Sun 10/19 12:00 AM 1:00 AM 2:00…" at bounding box center [310, 179] width 603 height 220
type input "s"
type input "dep"
click at [503, 145] on span "Departure Day" at bounding box center [499, 145] width 42 height 6
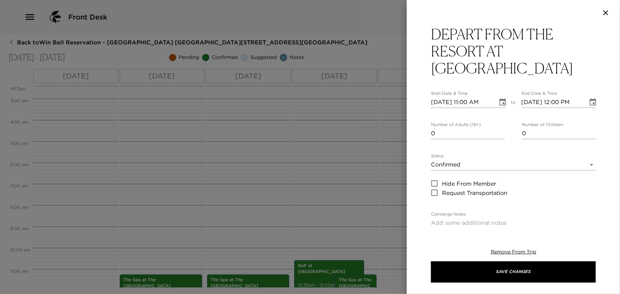
type input "0"
click at [500, 135] on input "0" at bounding box center [468, 133] width 74 height 11
click at [501, 101] on icon "Choose date, selected date is Oct 15, 2025" at bounding box center [502, 102] width 9 height 9
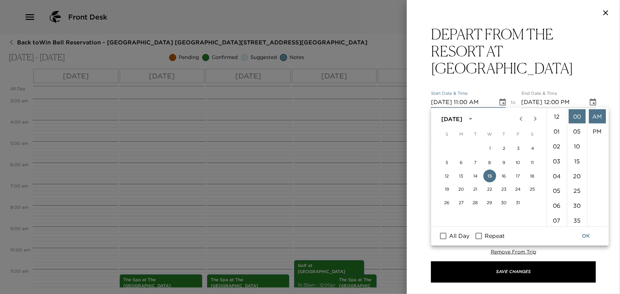
scroll to position [164, 0]
click at [446, 188] on button "19" at bounding box center [446, 189] width 13 height 13
type input "10/19/2025 11:00 AM"
type input "10/19/2025 12:00 PM"
click at [585, 236] on button "OK" at bounding box center [586, 236] width 23 height 13
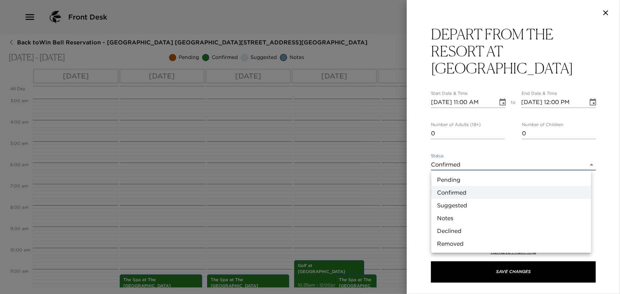
click at [463, 166] on body "Front Desk Back to Win Bell Reservation - Pelican Hill Villa 709 Newport Beach,…" at bounding box center [310, 147] width 620 height 294
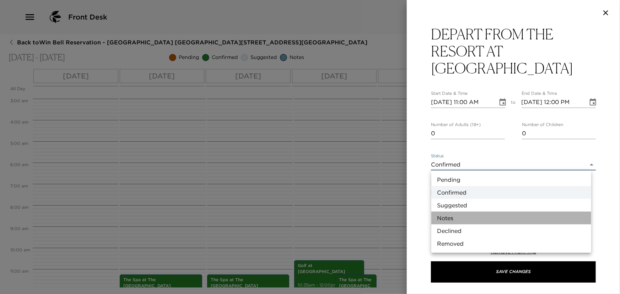
click at [442, 215] on li "Notes" at bounding box center [511, 218] width 160 height 13
type input "Concierge Note"
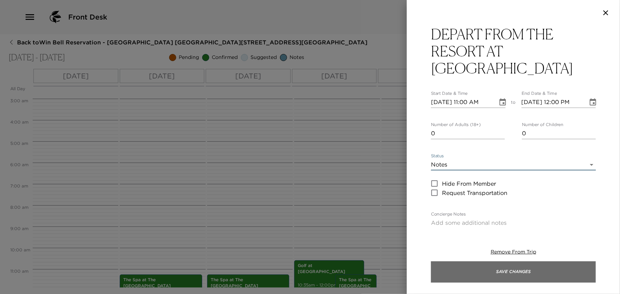
click at [456, 268] on button "Save Changes" at bounding box center [513, 271] width 165 height 21
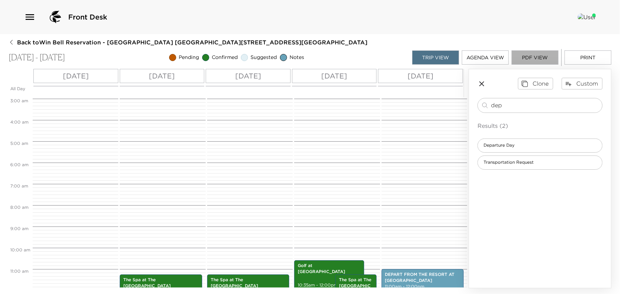
click at [540, 56] on button "PDF View" at bounding box center [535, 57] width 47 height 14
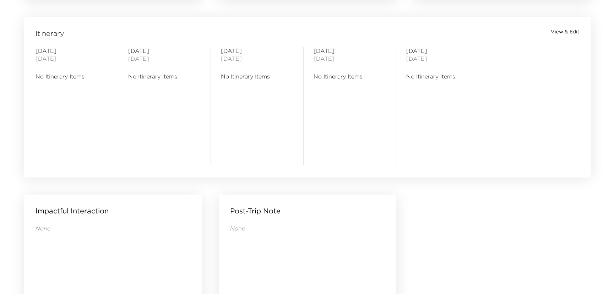
scroll to position [581, 0]
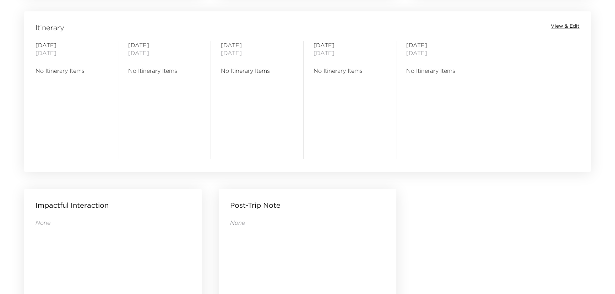
click at [561, 22] on div "Itinerary View & Edit Wednesday October 15, 2025 No Itinerary Items Thursday Oc…" at bounding box center [307, 86] width 567 height 151
click at [562, 26] on span "View & Edit" at bounding box center [565, 26] width 29 height 7
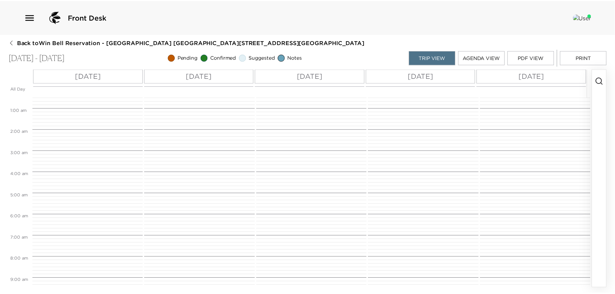
scroll to position [9, 0]
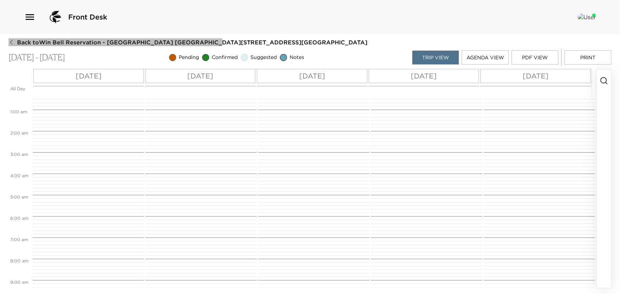
click at [21, 39] on span "Back to Win Bell Reservation - Pelican Hill Villa 709 Newport Beach, CA" at bounding box center [192, 42] width 350 height 8
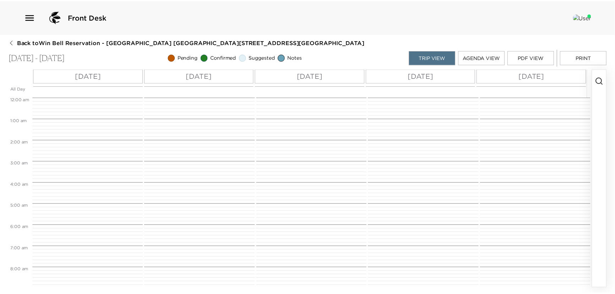
scroll to position [226, 0]
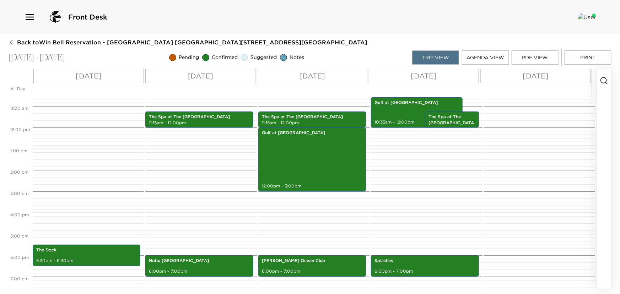
click at [13, 40] on icon "button" at bounding box center [12, 42] width 6 height 6
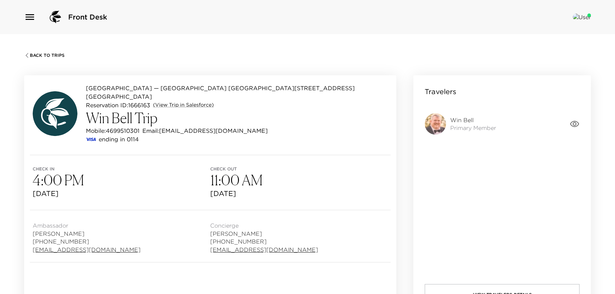
click at [36, 55] on span "Back To Trips" at bounding box center [47, 55] width 35 height 5
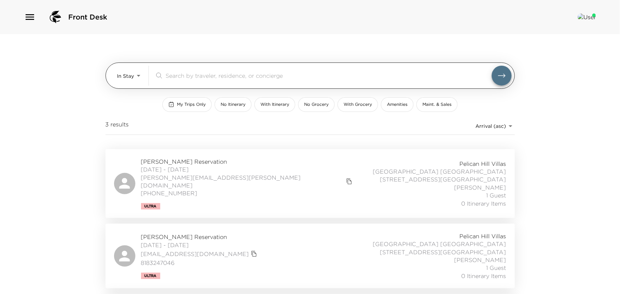
click at [135, 76] on body "Front Desk In Stay In-Stay ​ My Trips Only No Itinerary With Itinerary No Groce…" at bounding box center [310, 147] width 620 height 294
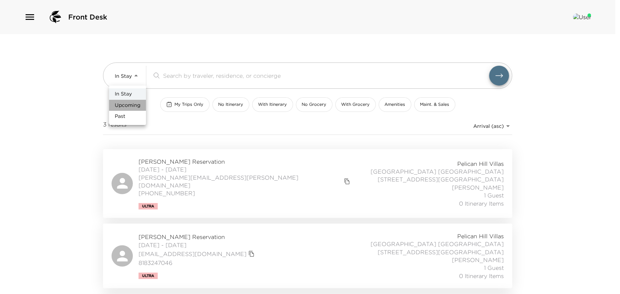
drag, startPoint x: 129, startPoint y: 104, endPoint x: 177, endPoint y: 90, distance: 50.2
click at [131, 105] on span "Upcoming" at bounding box center [128, 105] width 26 height 7
type input "Upcoming"
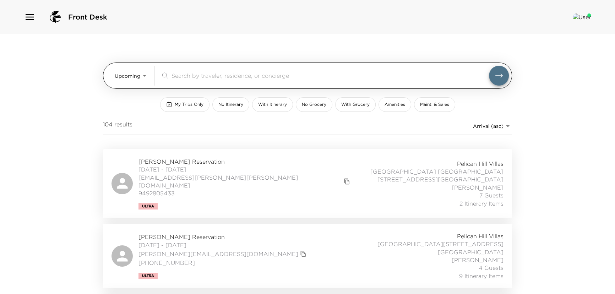
click at [185, 77] on input "search" at bounding box center [331, 75] width 318 height 8
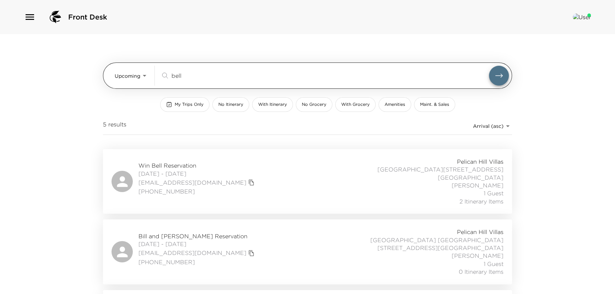
click at [489, 66] on button "submit" at bounding box center [499, 76] width 20 height 20
click at [191, 77] on input "bell" at bounding box center [331, 75] width 318 height 8
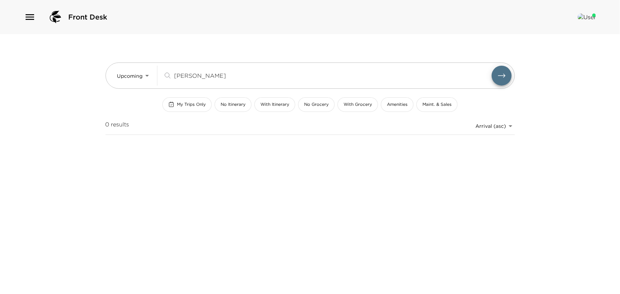
type input "bellar"
